Goal: Information Seeking & Learning: Learn about a topic

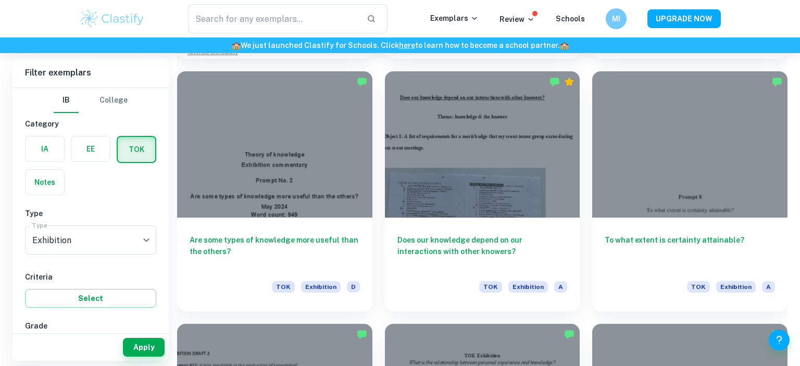
scroll to position [1038, 0]
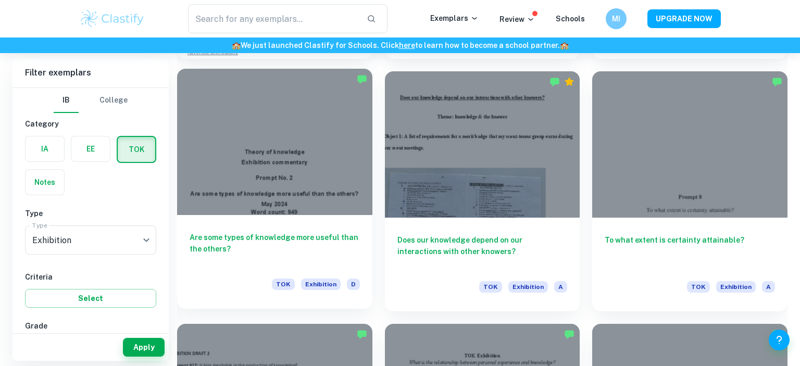
click at [228, 190] on div at bounding box center [274, 142] width 195 height 146
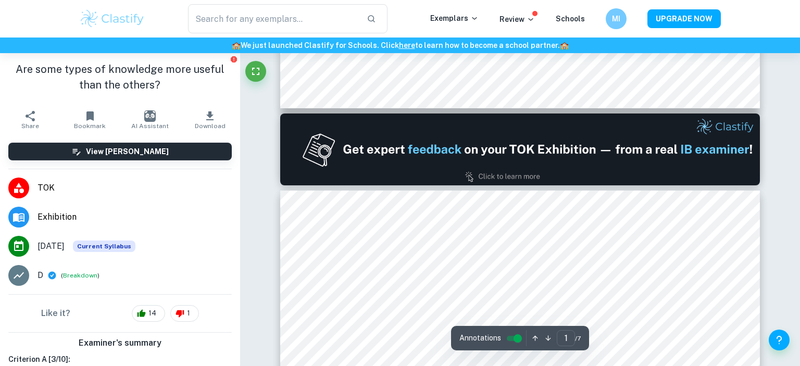
type input "2"
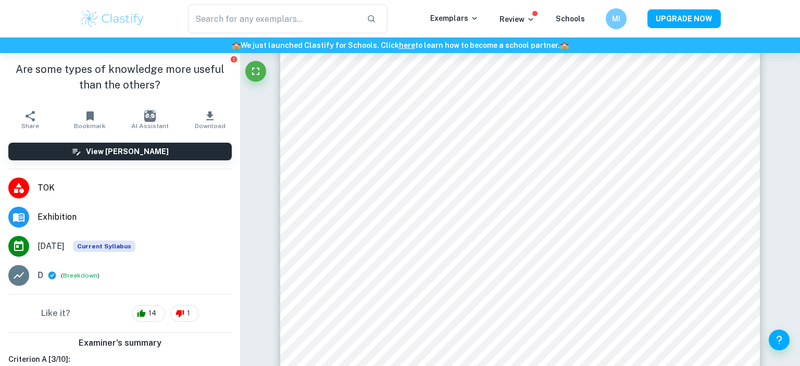
scroll to position [756, 0]
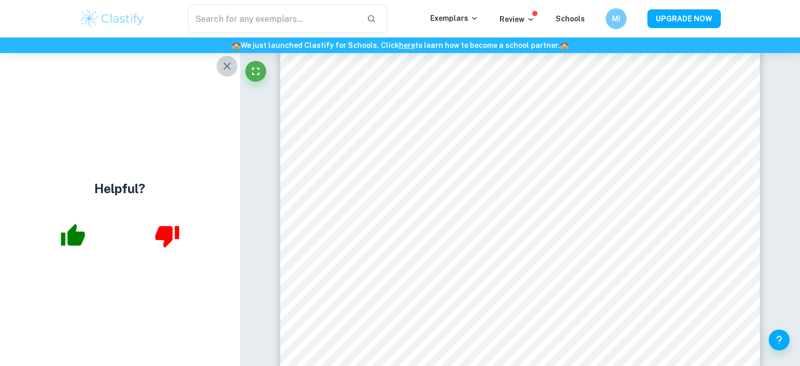
click at [227, 67] on icon "button" at bounding box center [227, 66] width 7 height 7
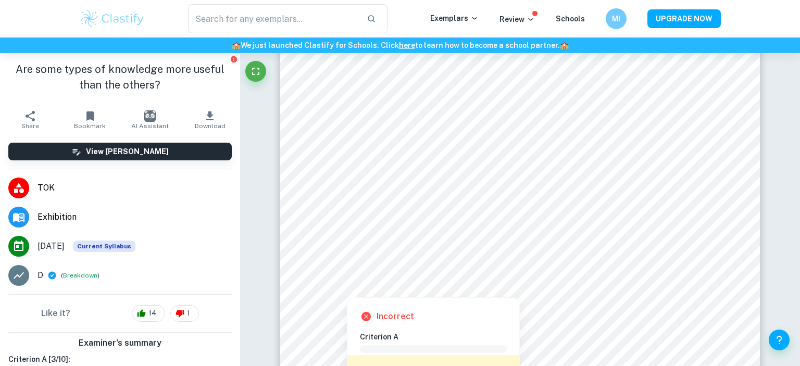
click at [412, 232] on div at bounding box center [517, 247] width 361 height 34
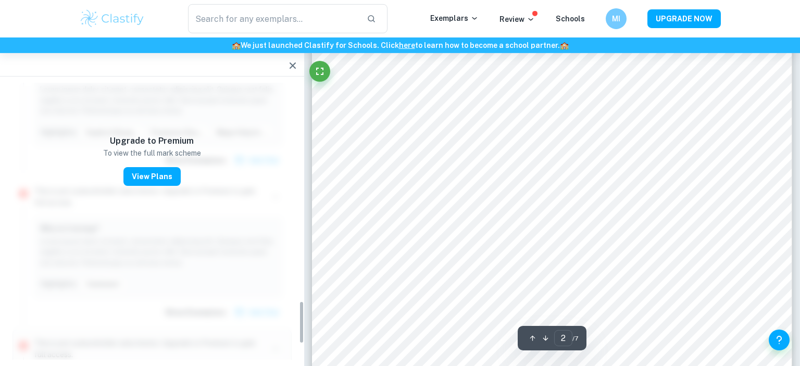
scroll to position [1415, 0]
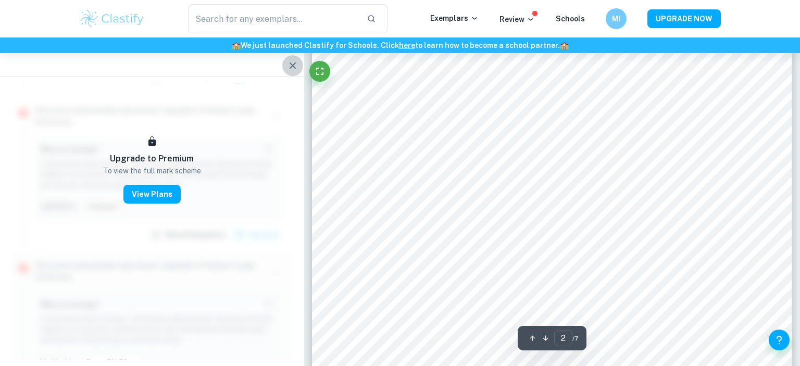
click at [293, 67] on icon "button" at bounding box center [293, 65] width 13 height 13
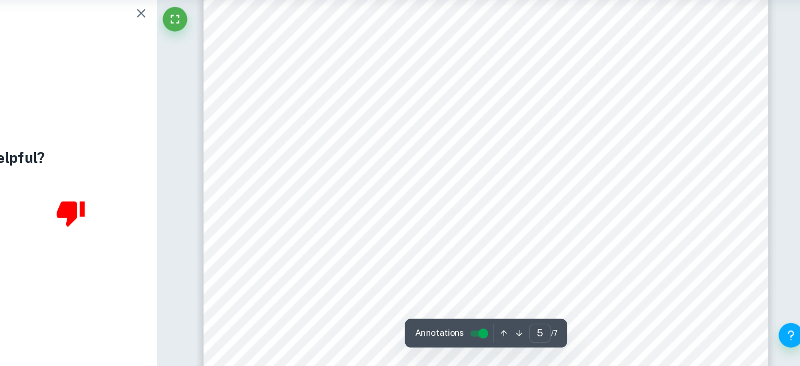
scroll to position [2935, 0]
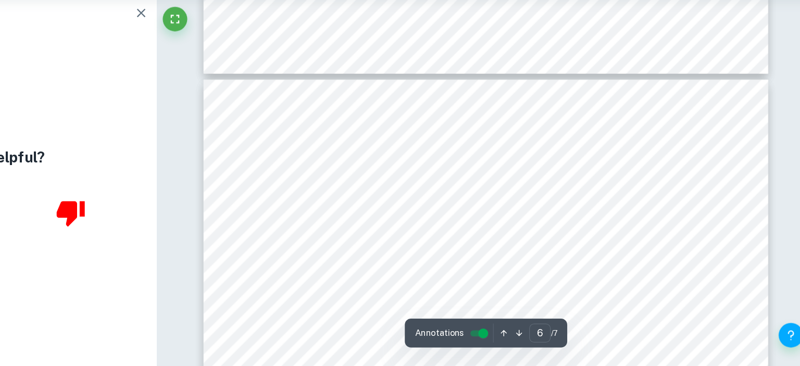
type input "7"
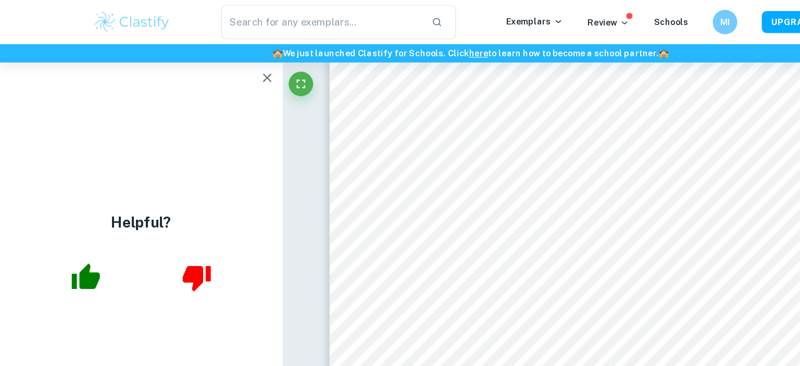
scroll to position [3916, 0]
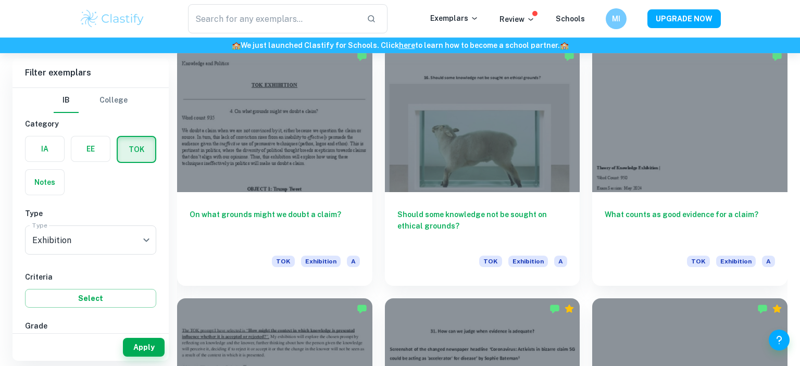
scroll to position [2579, 0]
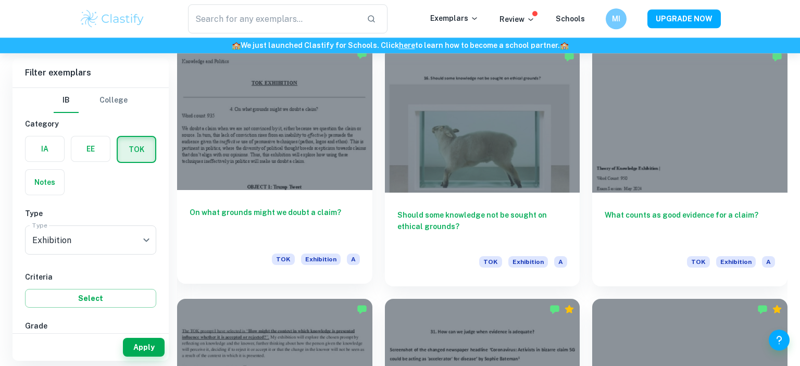
click at [245, 203] on div "On what grounds might we doubt a claim? TOK Exhibition A" at bounding box center [274, 237] width 195 height 94
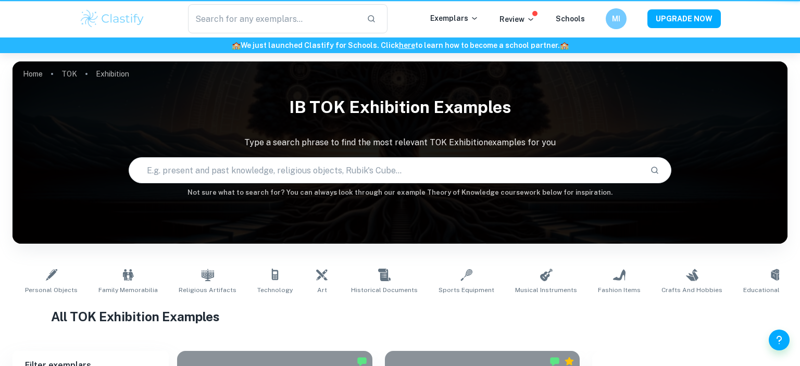
scroll to position [2579, 0]
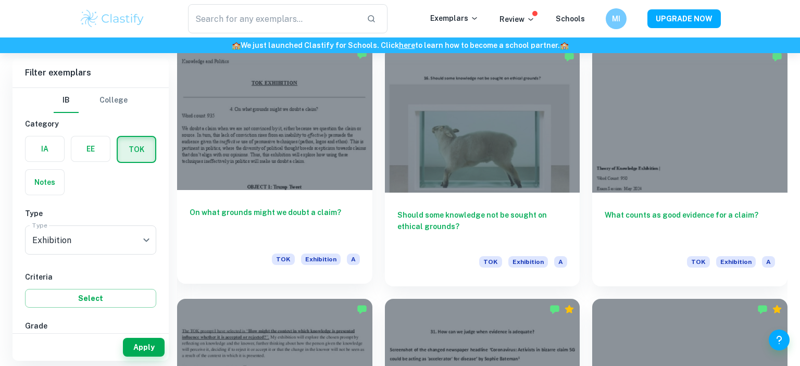
click at [289, 192] on div "On what grounds might we doubt a claim? TOK Exhibition A" at bounding box center [274, 237] width 195 height 94
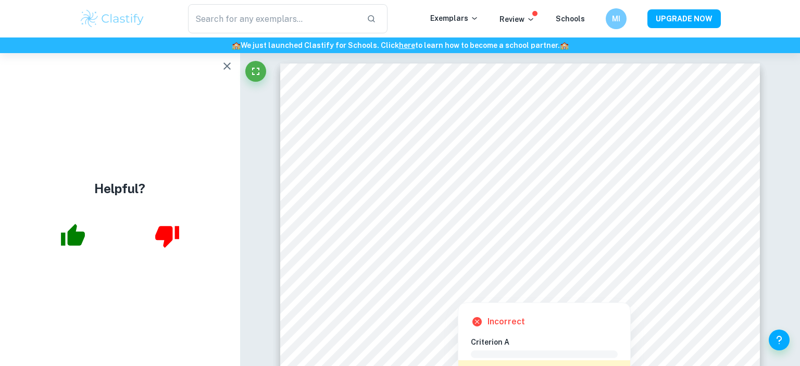
click at [499, 255] on div at bounding box center [516, 257] width 356 height 16
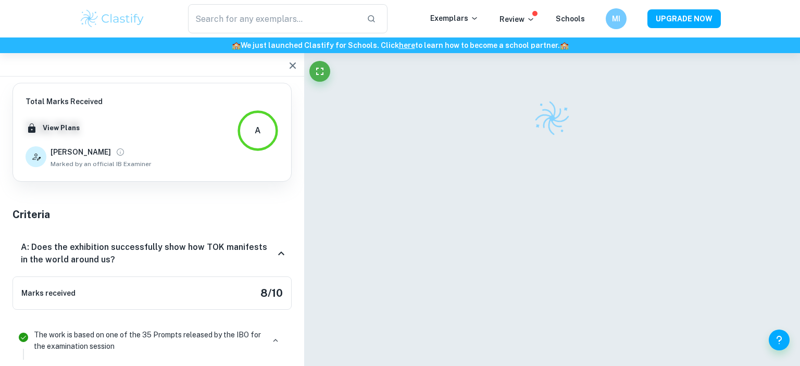
click at [499, 255] on div at bounding box center [552, 225] width 480 height 344
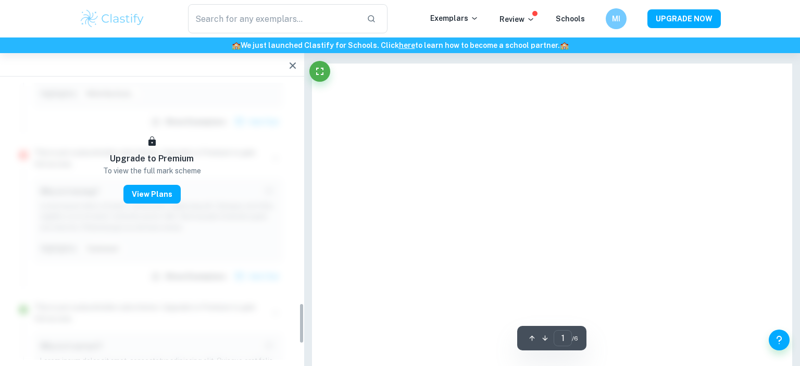
scroll to position [1489, 0]
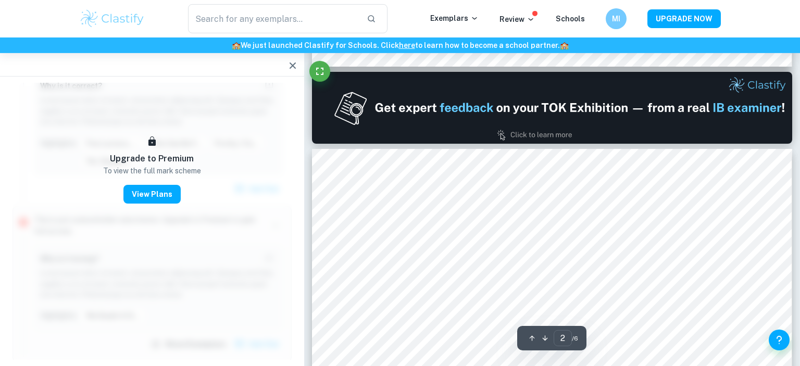
type input "1"
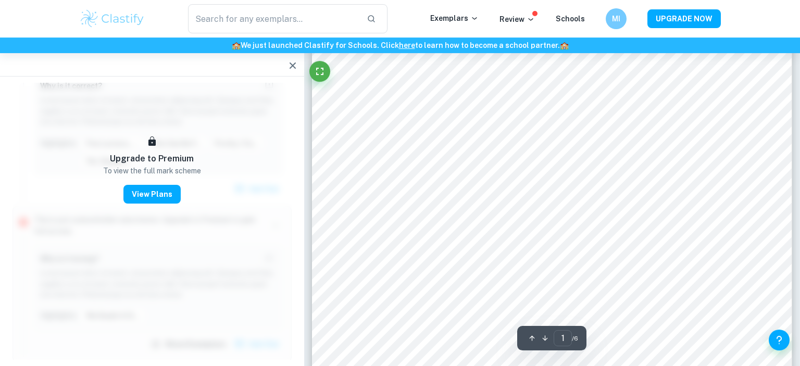
scroll to position [137, 0]
click at [290, 66] on icon "button" at bounding box center [293, 65] width 13 height 13
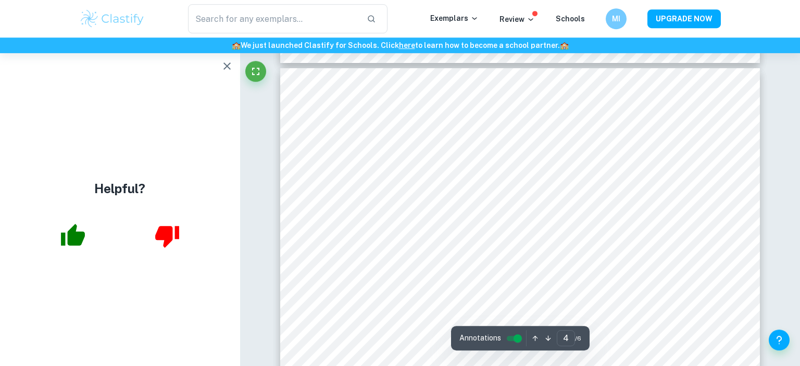
scroll to position [2201, 0]
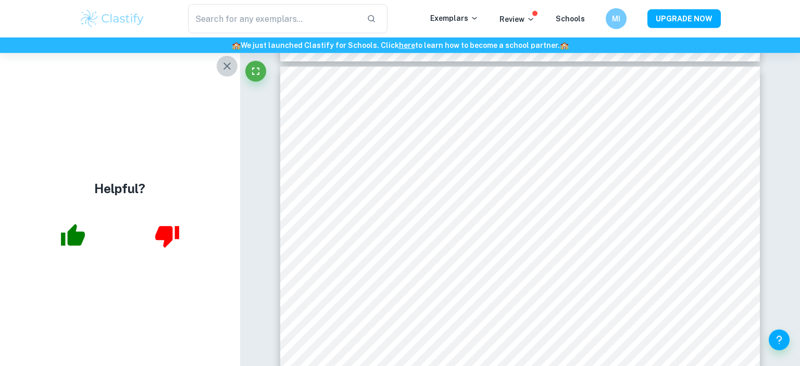
click at [224, 65] on icon "button" at bounding box center [227, 66] width 13 height 13
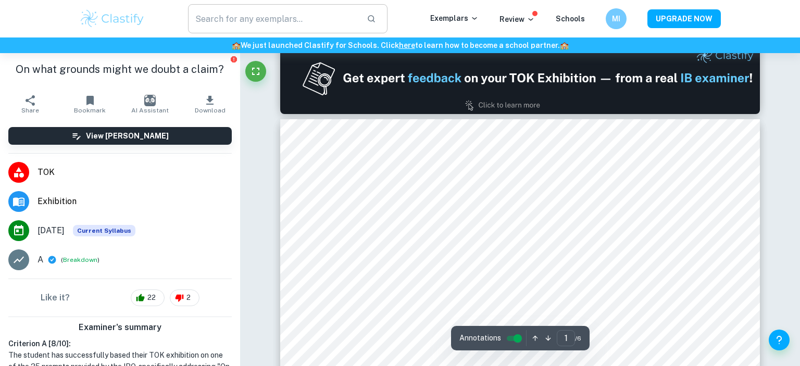
scroll to position [0, 0]
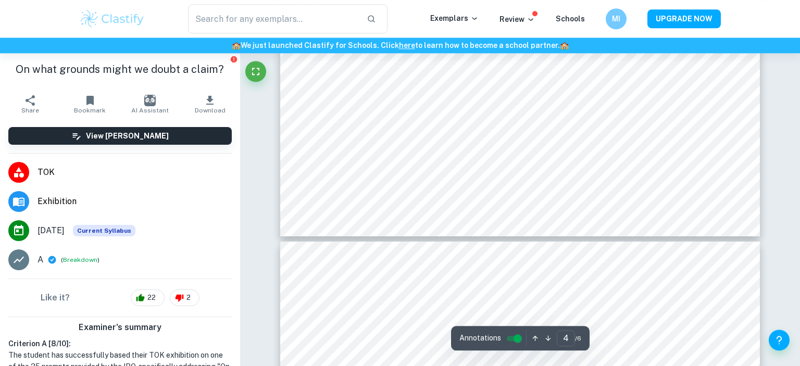
type input "5"
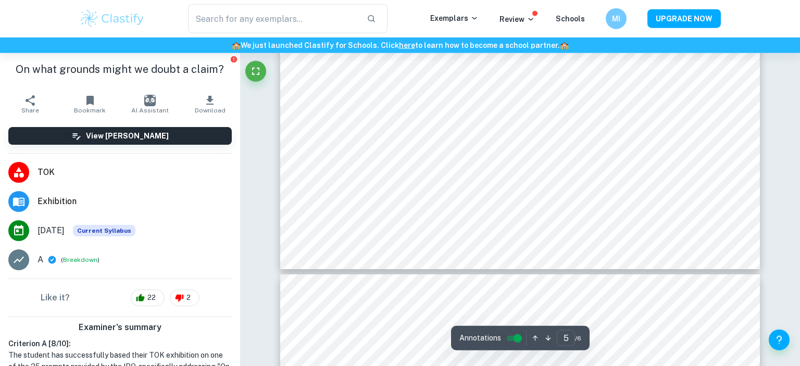
scroll to position [3360, 0]
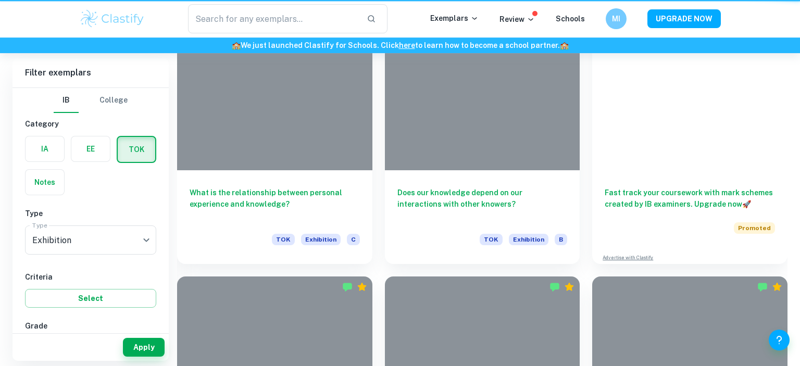
scroll to position [2579, 0]
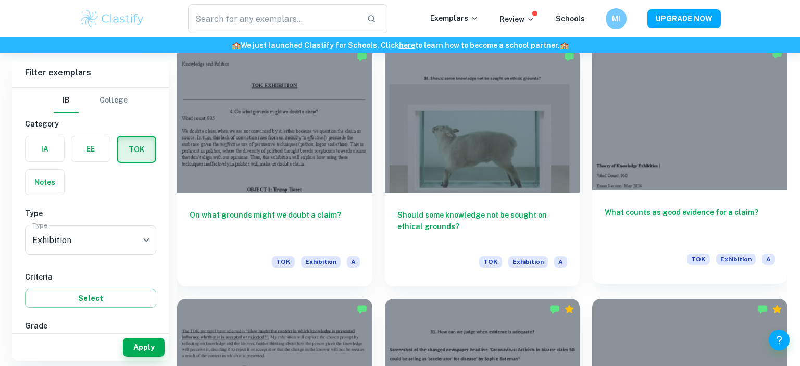
click at [629, 158] on div at bounding box center [689, 117] width 195 height 146
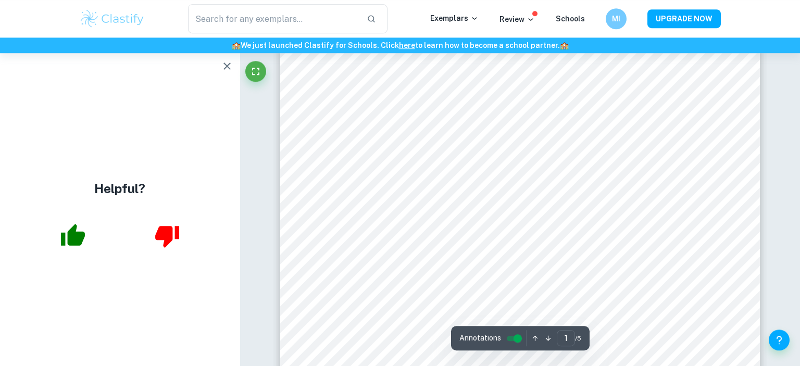
scroll to position [106, 0]
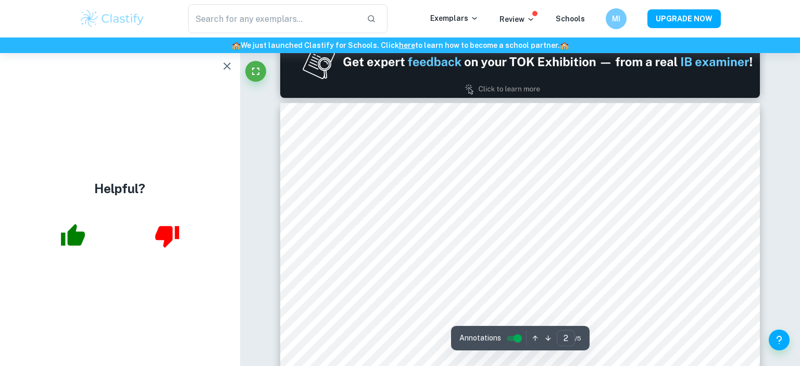
type input "1"
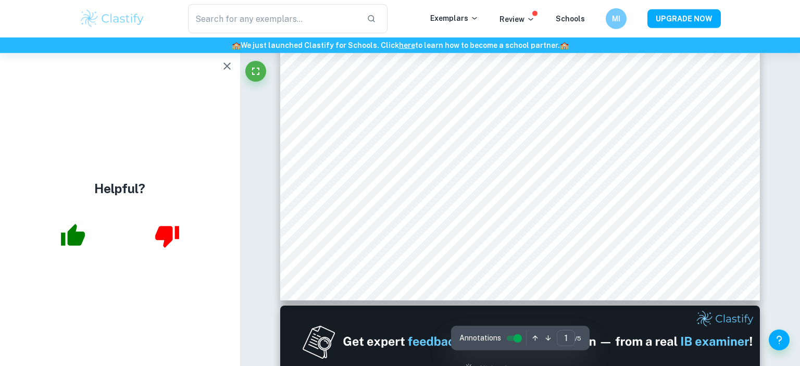
scroll to position [0, 0]
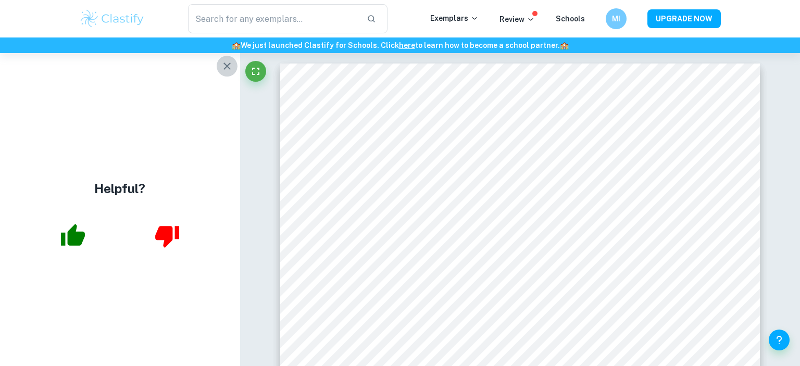
click at [224, 66] on icon "button" at bounding box center [227, 66] width 13 height 13
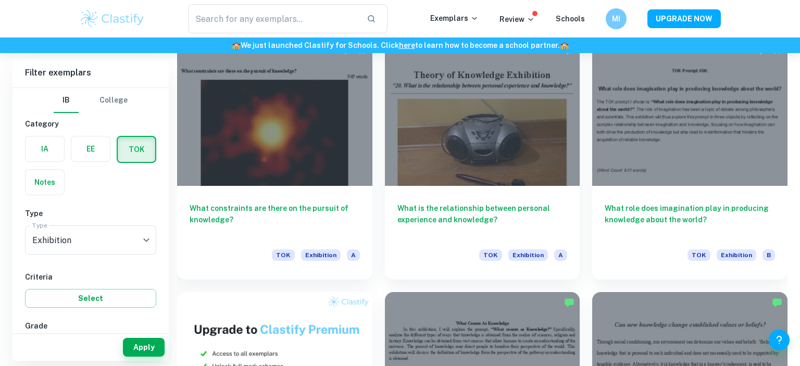
scroll to position [4608, 0]
